Goal: Information Seeking & Learning: Find specific fact

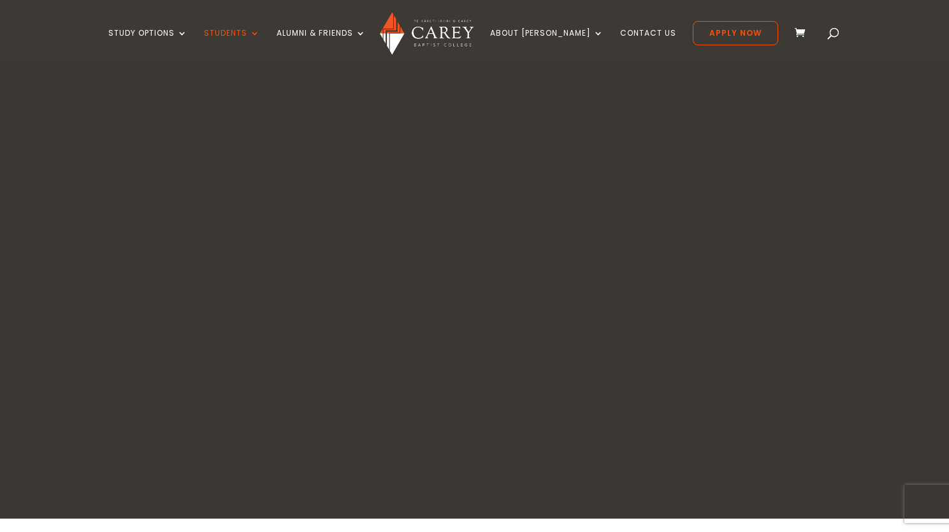
scroll to position [350, 0]
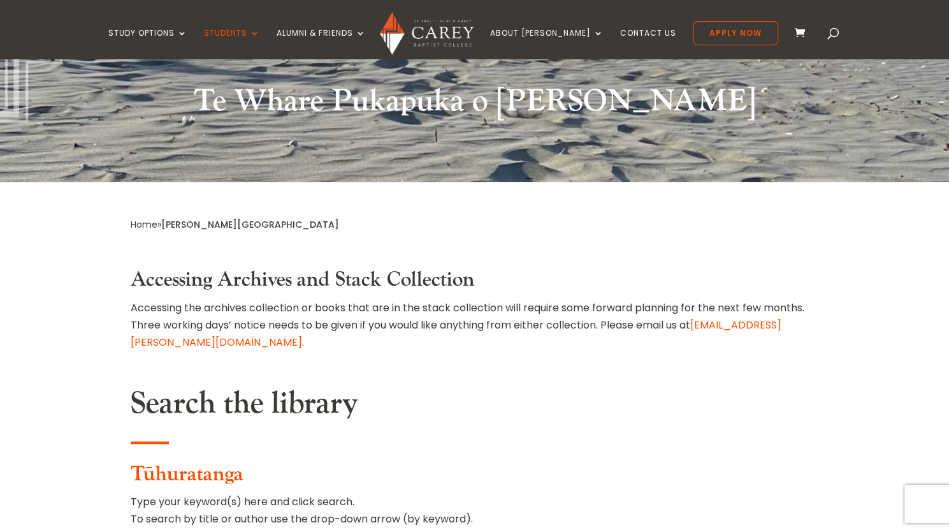
type input "**********"
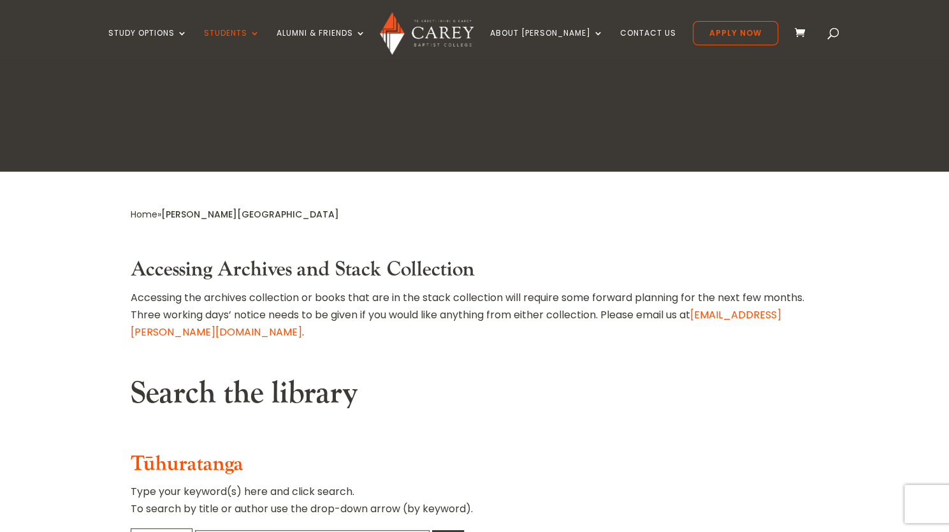
scroll to position [350, 0]
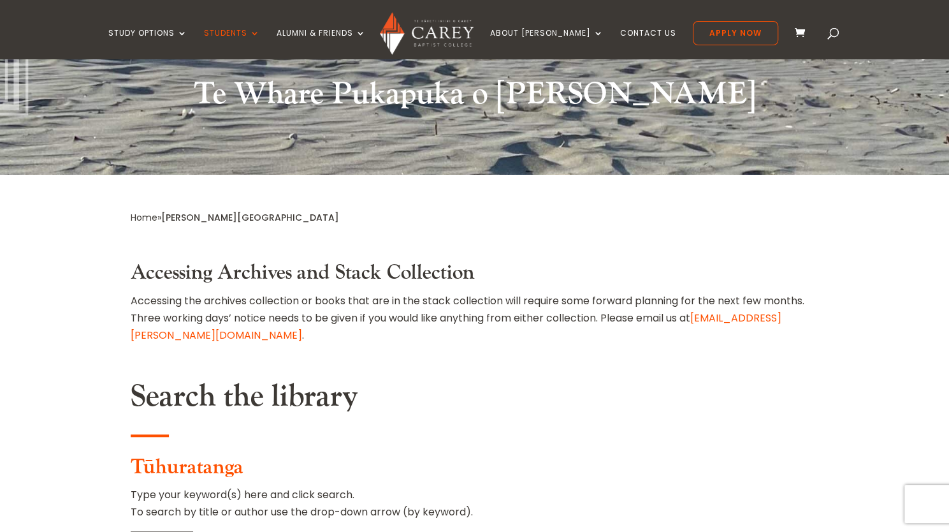
type input "**********"
